Goal: Information Seeking & Learning: Learn about a topic

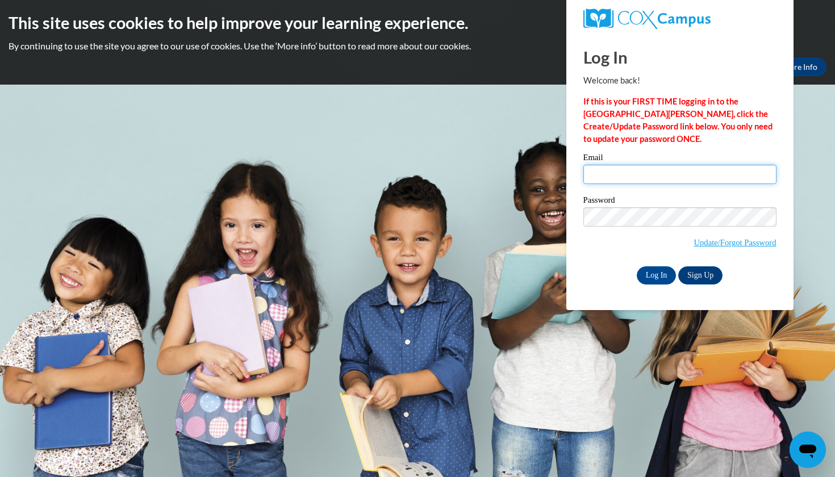
type input "jaguilar9@daltonstate.edu"
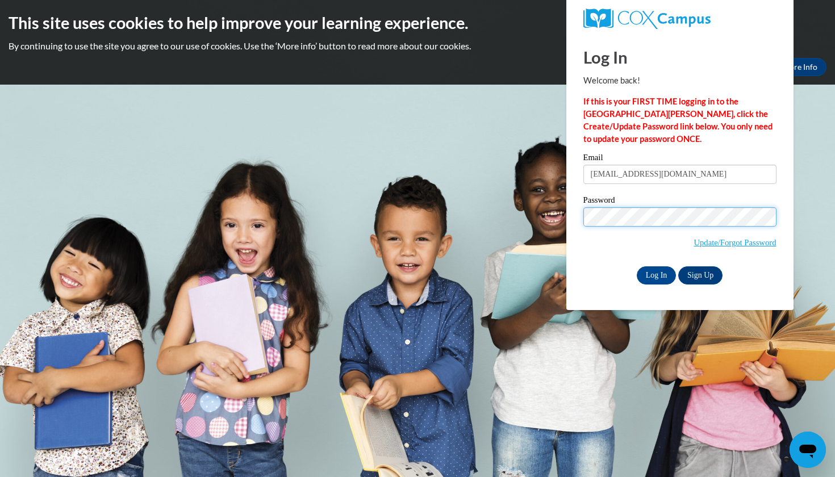
click at [656, 273] on input "Log In" at bounding box center [657, 275] width 40 height 18
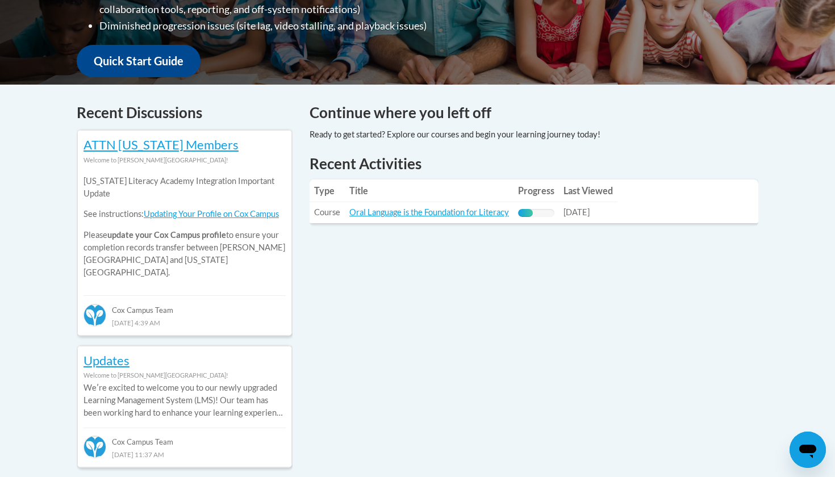
scroll to position [399, 0]
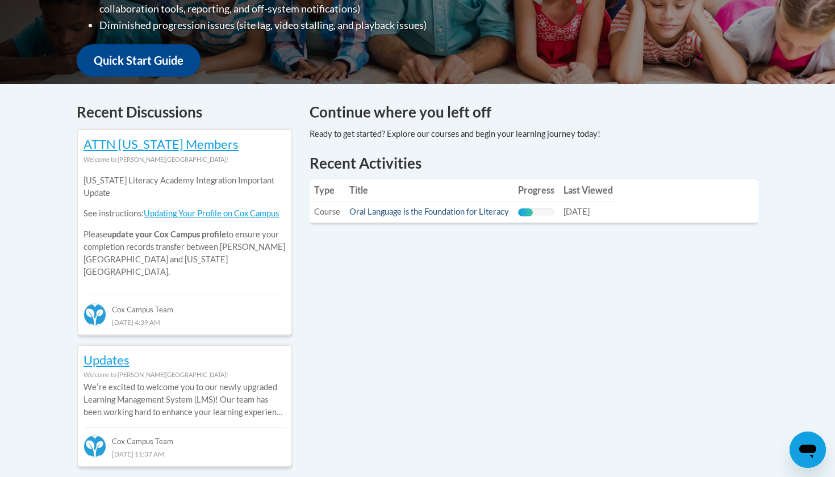
click at [395, 215] on link "Oral Language is the Foundation for Literacy" at bounding box center [429, 212] width 160 height 10
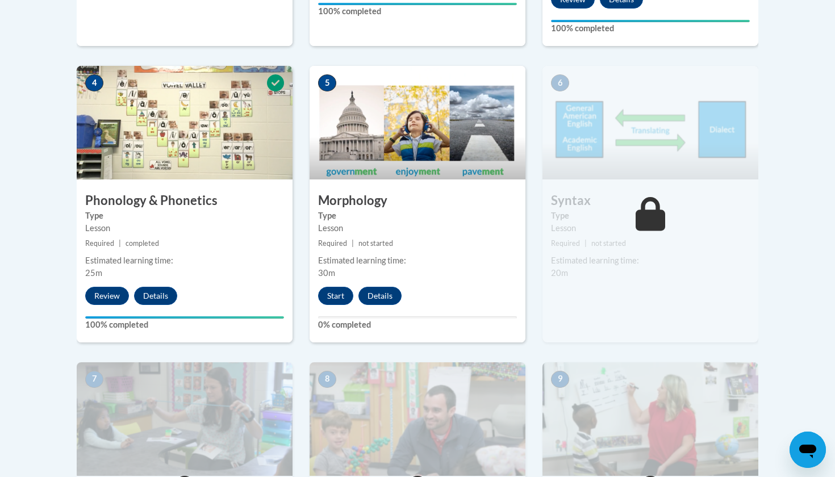
scroll to position [652, 0]
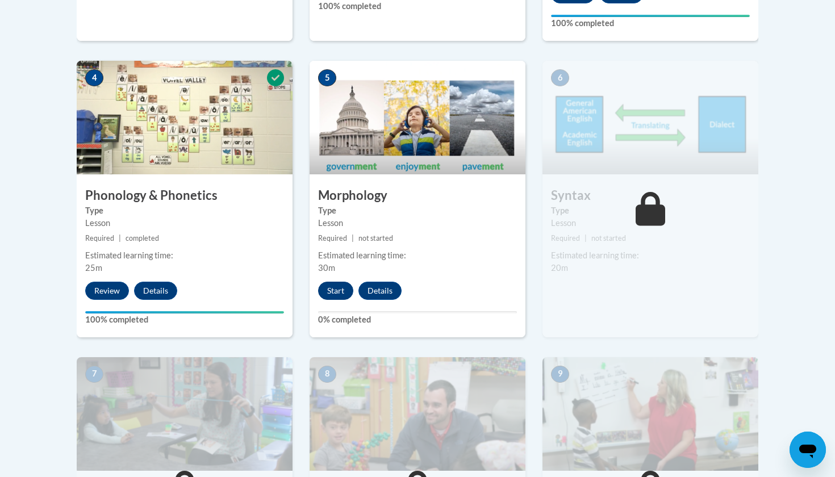
click at [333, 294] on button "Start" at bounding box center [335, 291] width 35 height 18
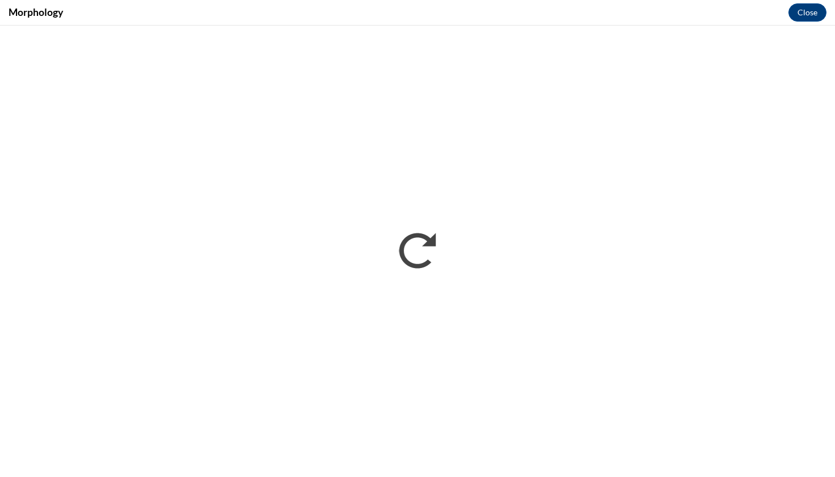
scroll to position [0, 0]
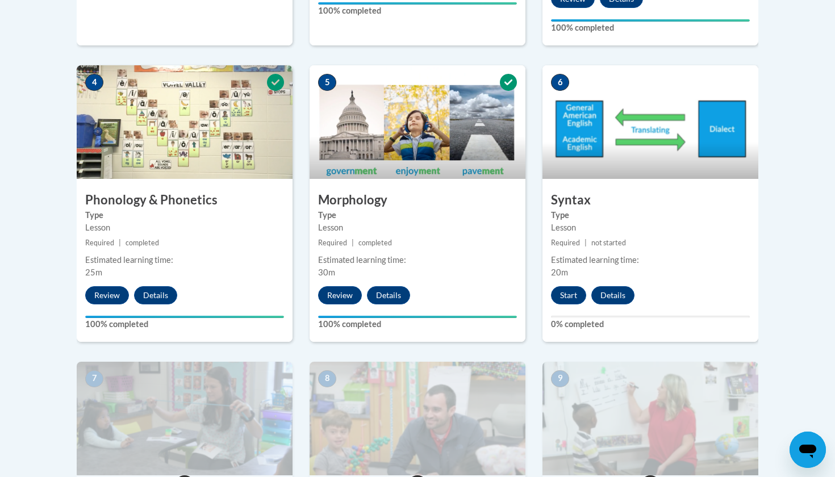
scroll to position [648, 0]
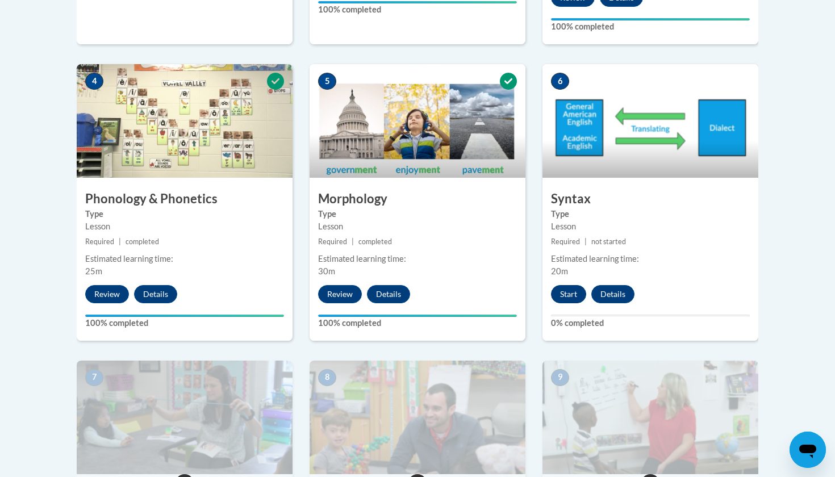
click at [568, 291] on button "Start" at bounding box center [568, 294] width 35 height 18
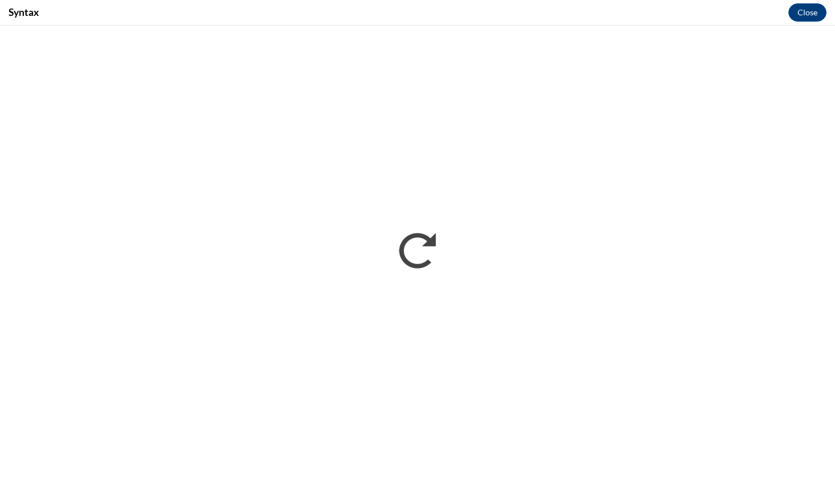
scroll to position [0, 0]
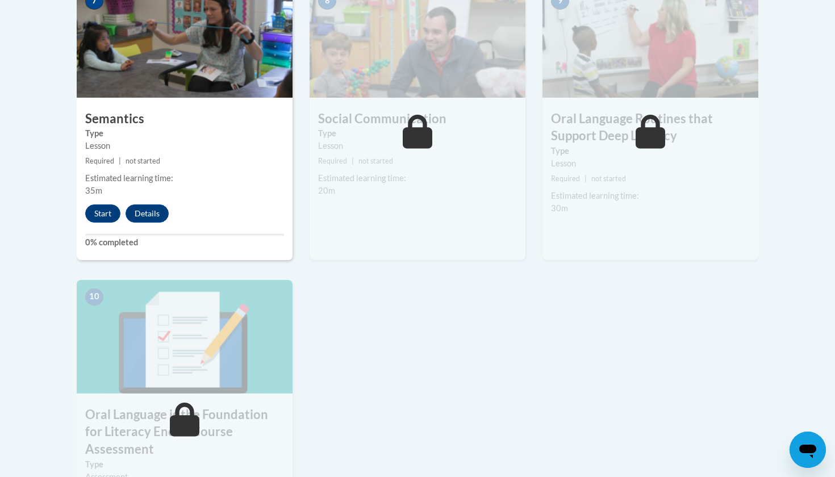
scroll to position [979, 0]
